Goal: Navigation & Orientation: Find specific page/section

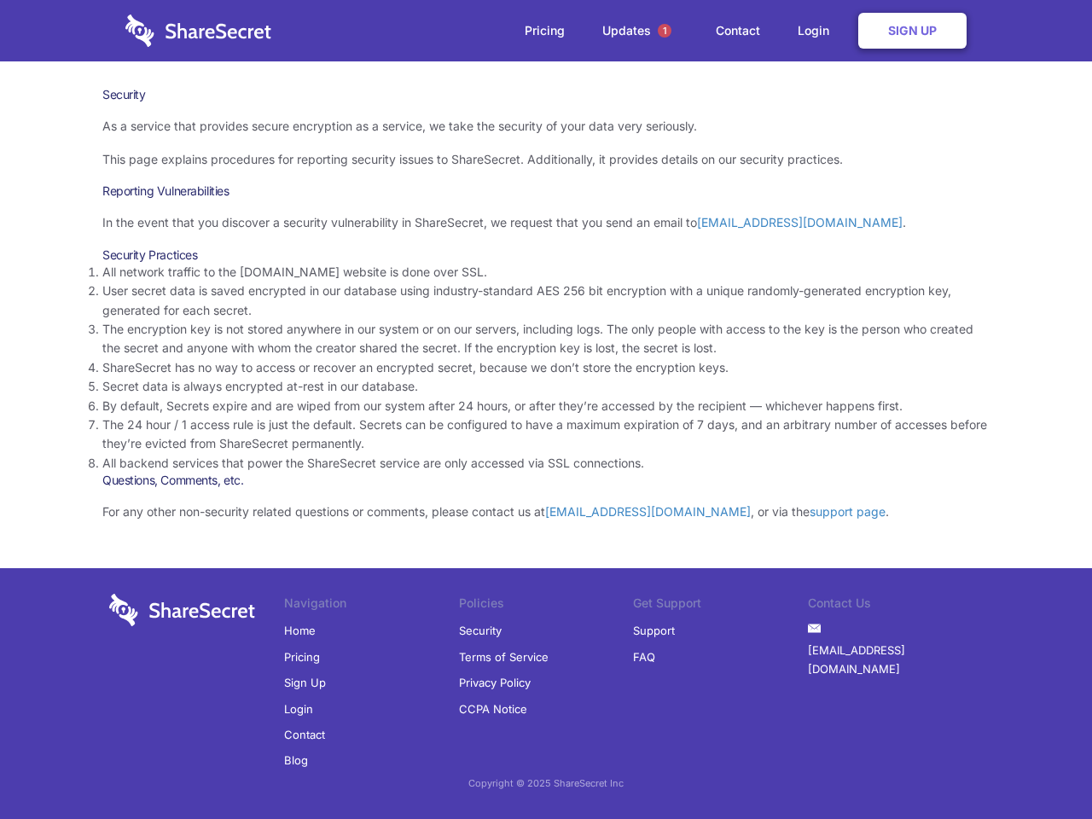
click at [546, 409] on li "By default, Secrets expire and are wiped from our system after 24 hours, or aft…" at bounding box center [545, 406] width 887 height 19
click at [665, 31] on span "1" at bounding box center [665, 31] width 14 height 14
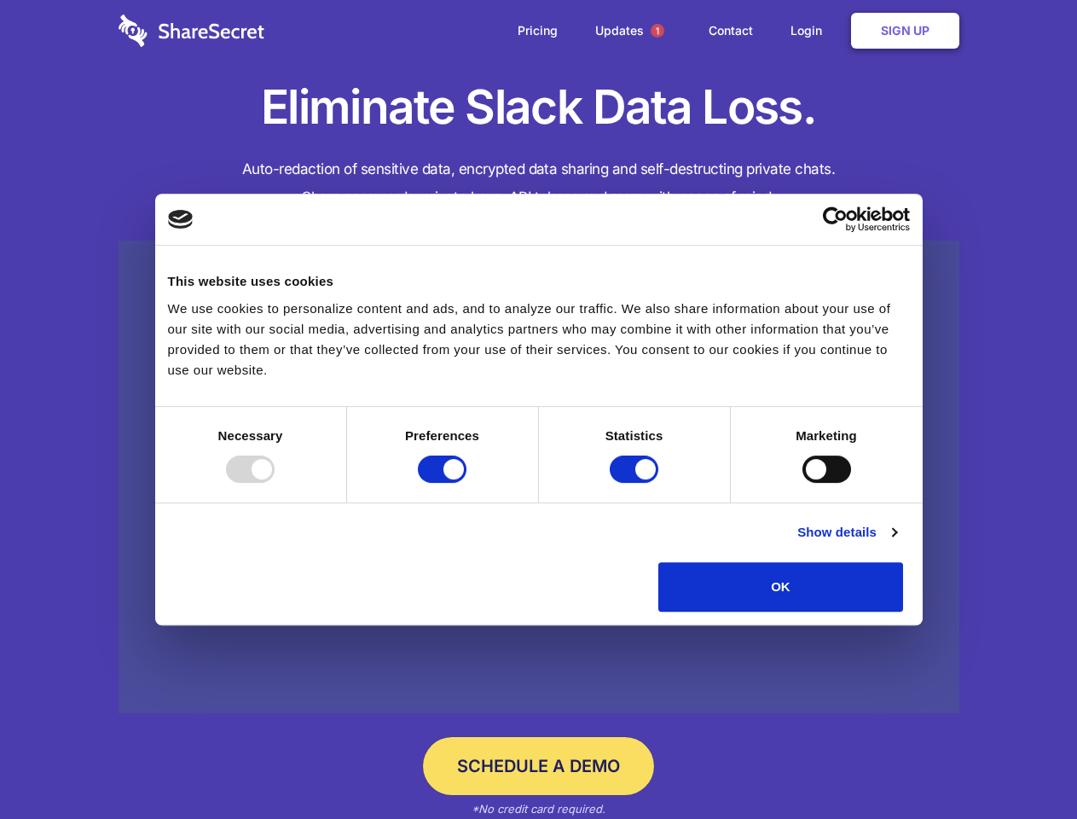
click at [275, 483] on div at bounding box center [250, 469] width 49 height 27
click at [467, 483] on input "Preferences" at bounding box center [442, 469] width 49 height 27
checkbox input "false"
click at [636, 483] on input "Statistics" at bounding box center [634, 469] width 49 height 27
checkbox input "false"
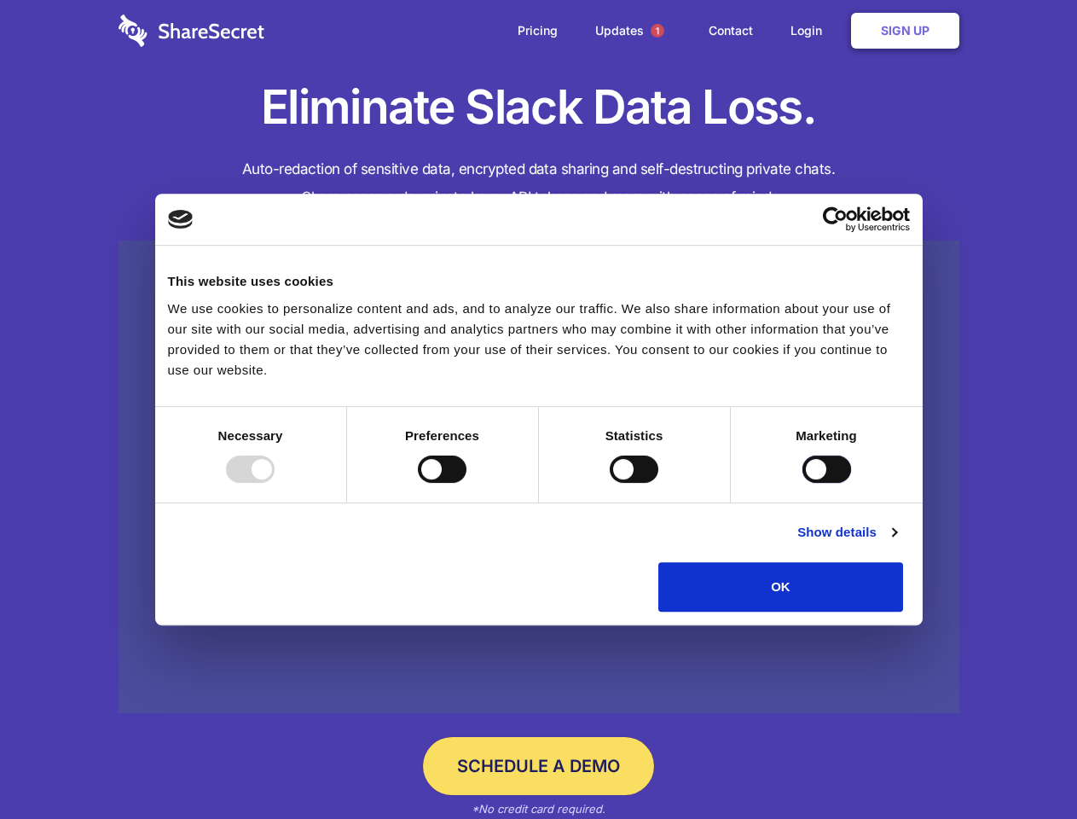
click at [803, 483] on input "Marketing" at bounding box center [827, 469] width 49 height 27
checkbox input "true"
click at [897, 543] on link "Show details" at bounding box center [847, 532] width 99 height 20
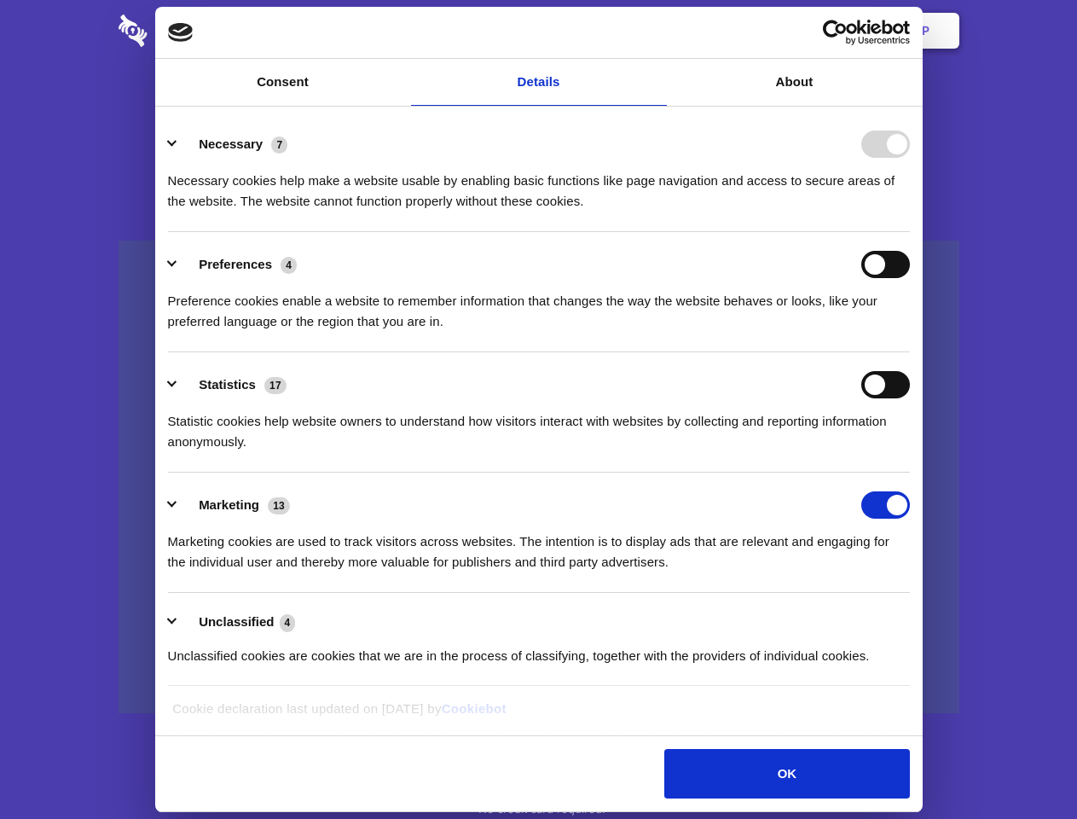
click at [910, 232] on li "Necessary 7 Necessary cookies help make a website usable by enabling basic func…" at bounding box center [539, 172] width 742 height 120
click at [657, 31] on span "1" at bounding box center [658, 31] width 14 height 14
